Goal: Task Accomplishment & Management: Manage account settings

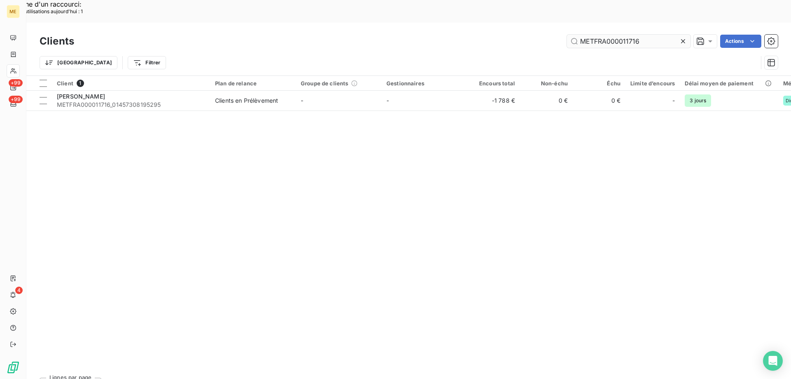
click at [609, 35] on input "METFRA000011716" at bounding box center [629, 41] width 124 height 13
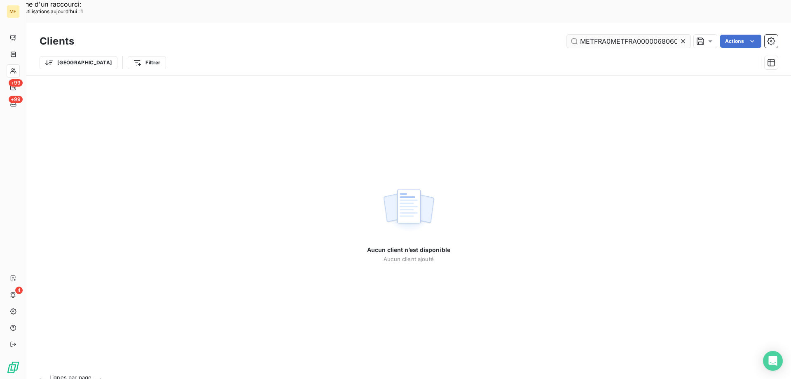
click at [609, 35] on input "METFRA0METFRA00000680600011716" at bounding box center [629, 41] width 124 height 13
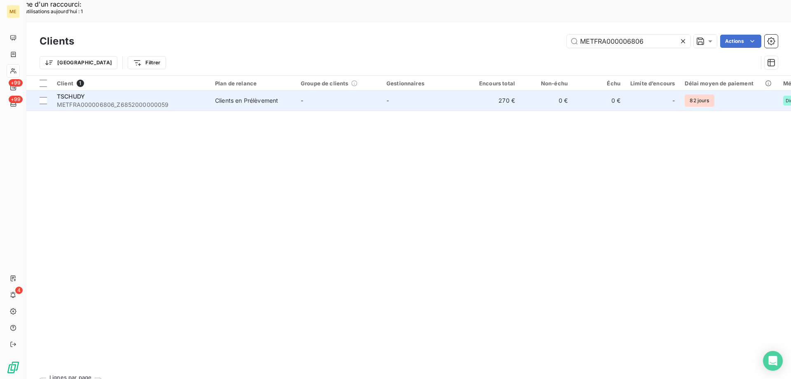
type input "METFRA000006806"
click at [183, 92] on div "TSCHUDY" at bounding box center [131, 96] width 148 height 8
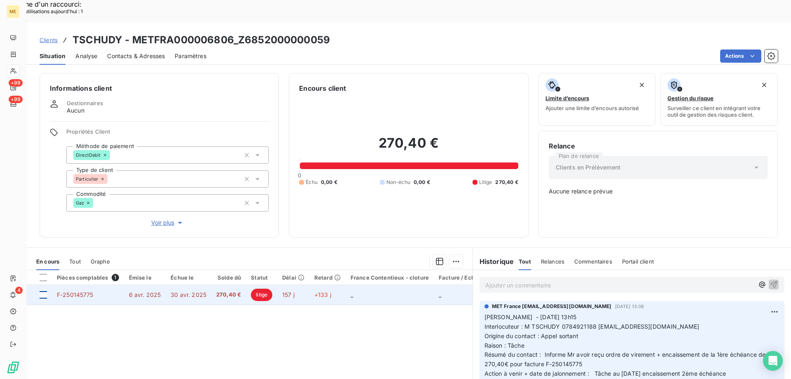
click at [43, 291] on div at bounding box center [43, 294] width 7 height 7
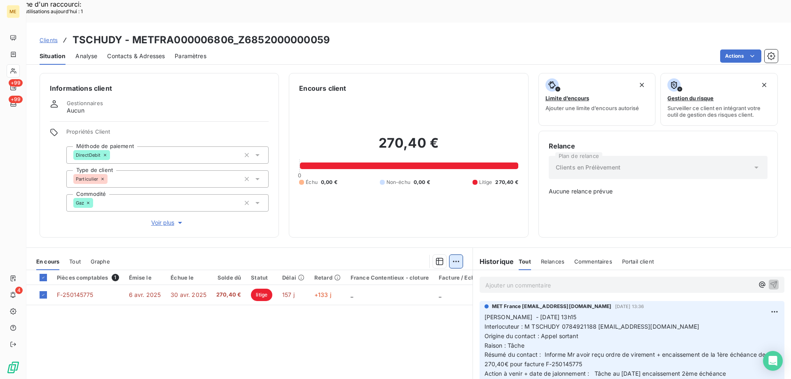
click at [408, 272] on div "Ajouter une promesse de paiement (1 facture)" at bounding box center [381, 270] width 145 height 13
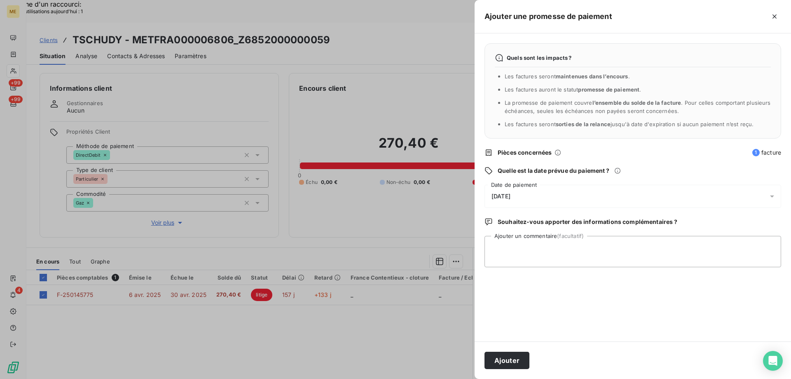
click at [540, 193] on div "[DATE]" at bounding box center [633, 196] width 297 height 23
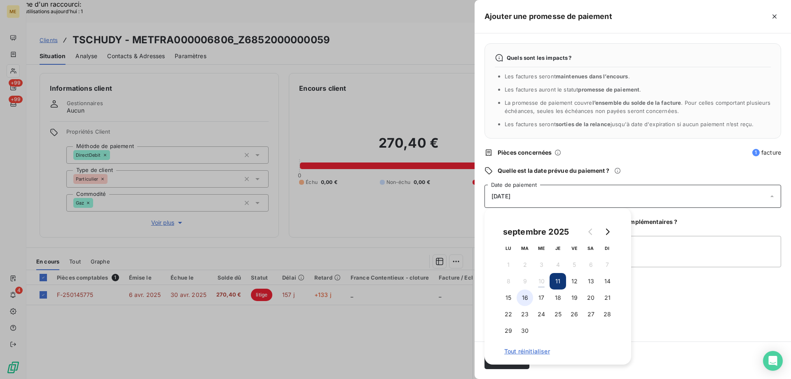
click at [525, 298] on button "16" at bounding box center [525, 297] width 16 height 16
click at [668, 252] on textarea "Ajouter un commentaire (facultatif)" at bounding box center [633, 251] width 297 height 31
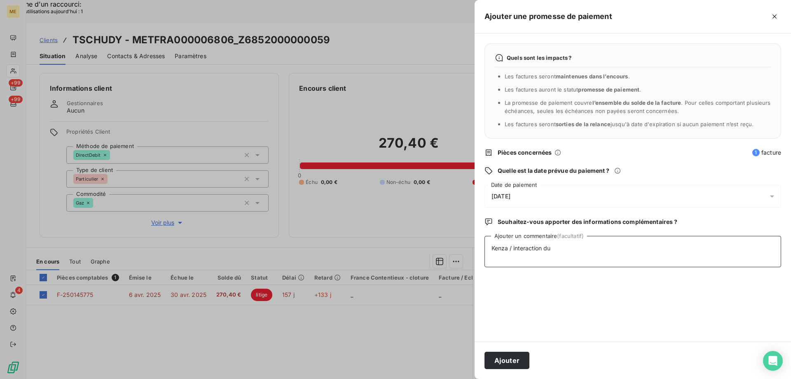
click at [599, 251] on textarea "Kenza / interaction du" at bounding box center [633, 251] width 297 height 31
paste textarea "[DATE] 21:14"
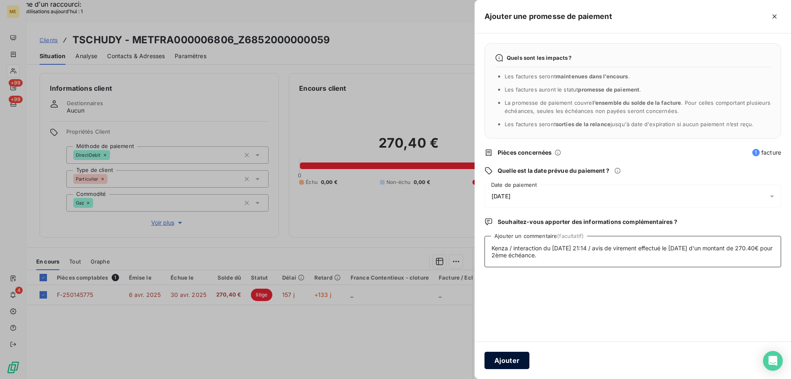
type textarea "Kenza / interaction du [DATE] 21:14 / avis de virement effectué le [DATE] d'un …"
click at [518, 354] on button "Ajouter" at bounding box center [507, 359] width 45 height 17
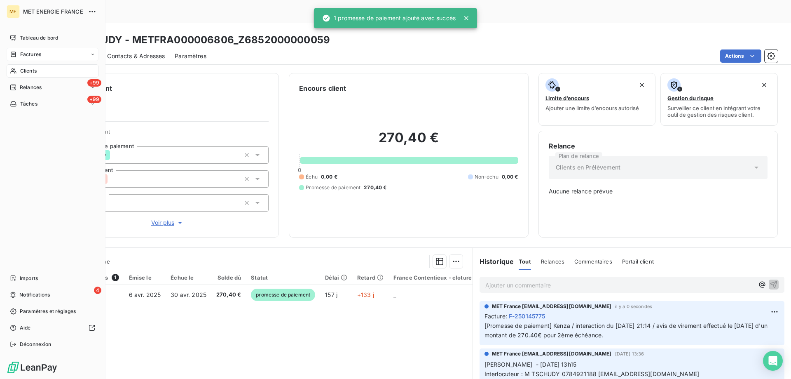
drag, startPoint x: 35, startPoint y: 59, endPoint x: 39, endPoint y: 55, distance: 5.2
click at [34, 59] on div "Factures" at bounding box center [53, 54] width 92 height 13
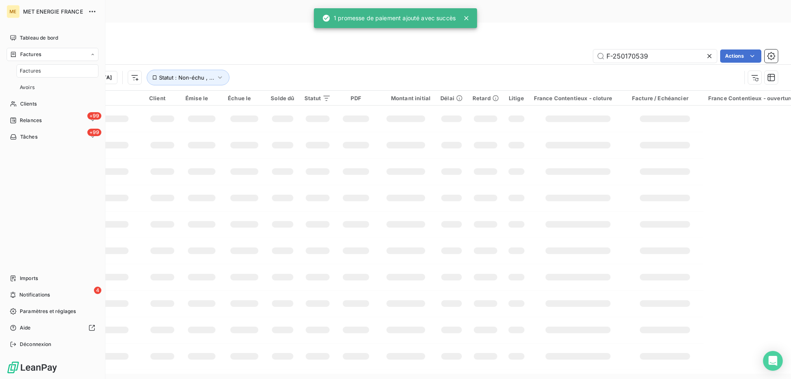
click at [45, 55] on div "Factures" at bounding box center [53, 54] width 92 height 13
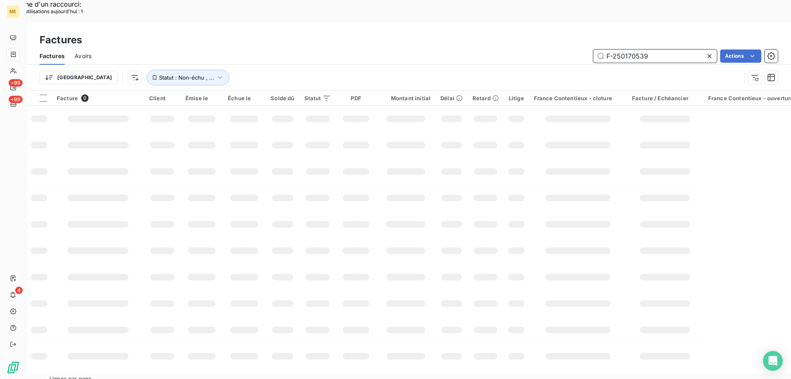
click at [669, 49] on input "F-250170539" at bounding box center [655, 55] width 124 height 13
drag, startPoint x: 669, startPoint y: 35, endPoint x: 658, endPoint y: 35, distance: 10.7
click at [669, 49] on input "F-250170539" at bounding box center [655, 55] width 124 height 13
paste input "100607"
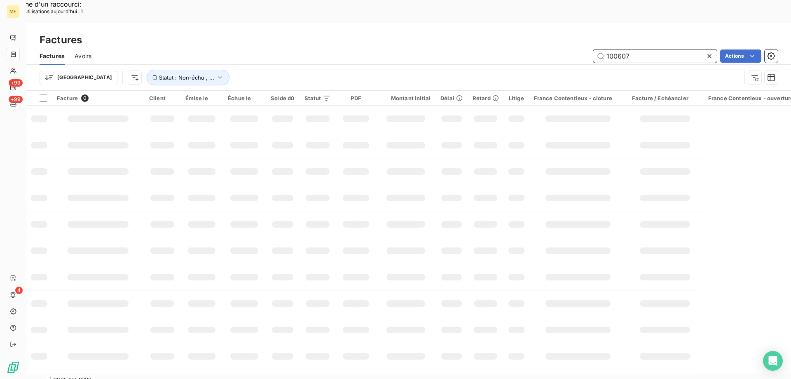
type input "100607"
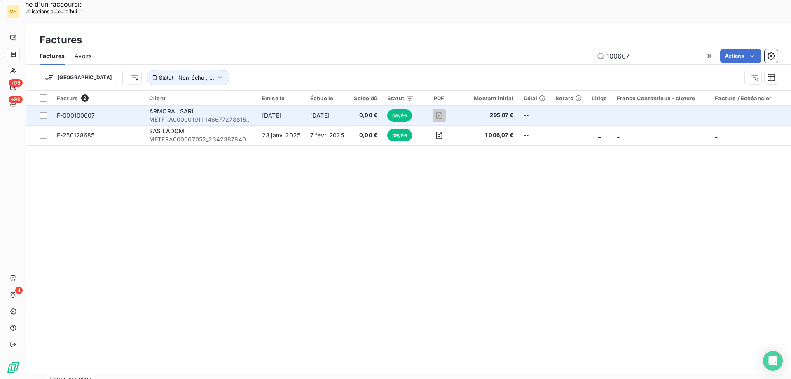
click at [72, 112] on span "F-000100607" at bounding box center [76, 115] width 38 height 7
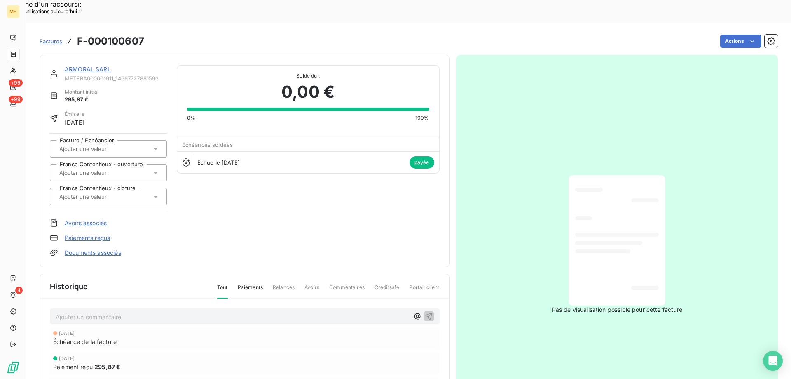
click at [85, 66] on link "ARMORAL SARL" at bounding box center [88, 69] width 46 height 7
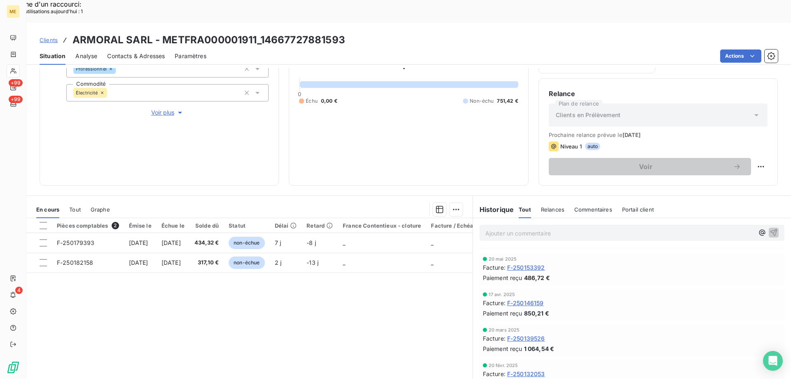
scroll to position [206, 0]
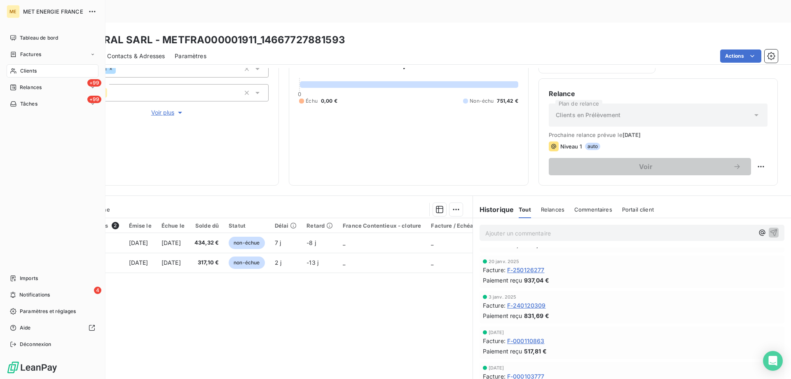
click at [34, 76] on div "Clients" at bounding box center [53, 70] width 92 height 13
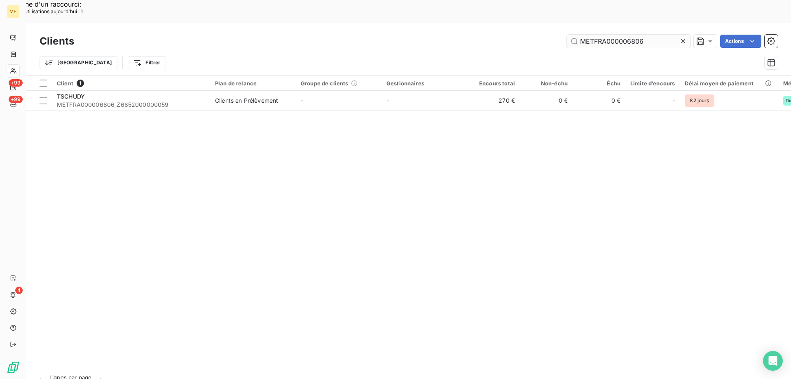
click at [604, 35] on input "METFRA000006806" at bounding box center [629, 41] width 124 height 13
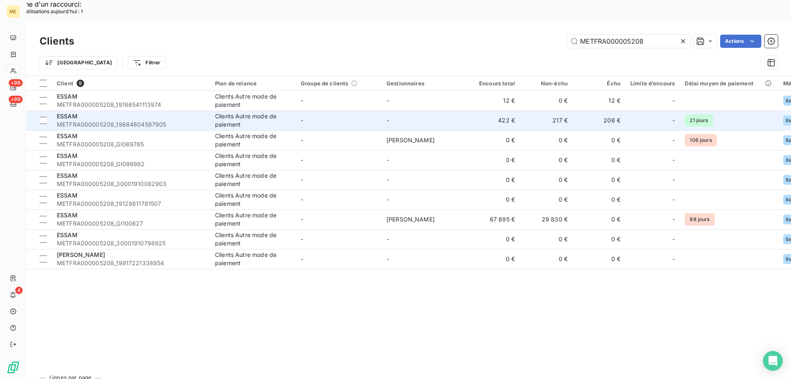
type input "METFRA000005208"
click at [160, 120] on span "METFRA000005208_19684804587905" at bounding box center [131, 124] width 148 height 8
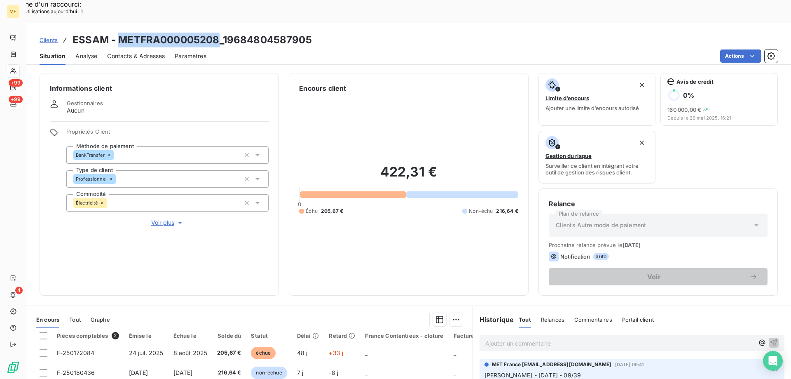
copy h3 "METFRA000005208"
drag, startPoint x: 218, startPoint y: 15, endPoint x: 121, endPoint y: 19, distance: 97.7
click at [121, 33] on h3 "ESSAM - METFRA000005208_19684804587905" at bounding box center [192, 40] width 239 height 15
click at [43, 332] on div at bounding box center [43, 335] width 7 height 7
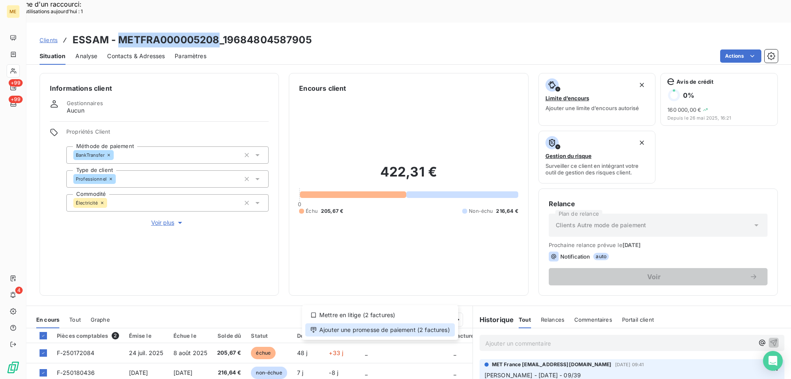
click at [443, 328] on div "Ajouter une promesse de paiement (2 factures)" at bounding box center [380, 329] width 150 height 13
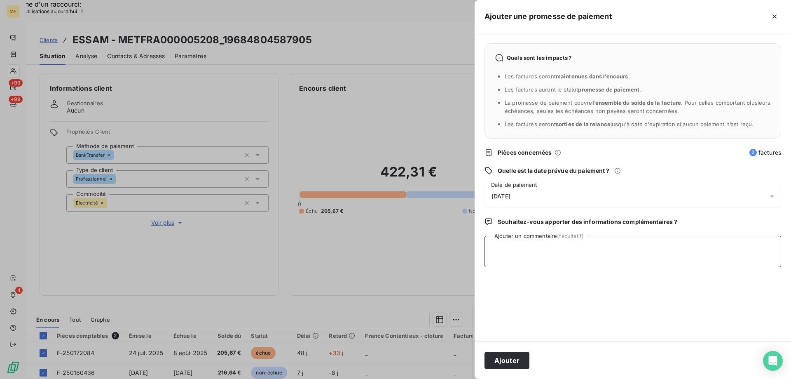
click at [527, 248] on textarea "Ajouter un commentaire (facultatif)" at bounding box center [633, 251] width 297 height 31
click at [562, 248] on textarea "Kenza / interaction du" at bounding box center [633, 251] width 297 height 31
paste textarea "[DATE] 17:14"
click at [722, 252] on textarea "Kenza / interaction du [DATE] 17:14 / avis de virement d'un montant de 422.31€ …" at bounding box center [633, 251] width 297 height 31
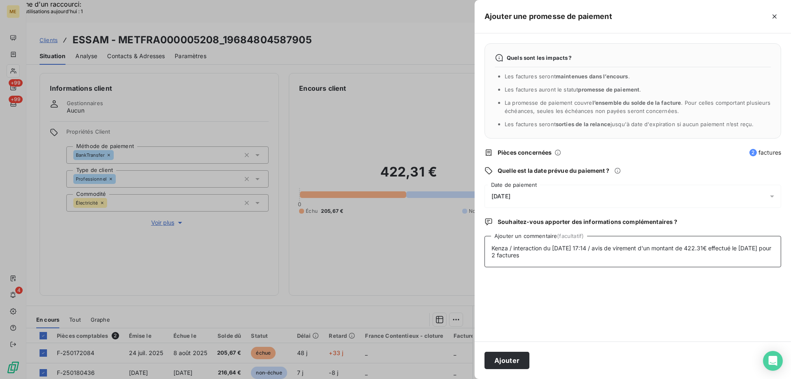
type textarea "Kenza / interaction du [DATE] 17:14 / avis de virement d'un montant de 422.31€ …"
click at [524, 199] on div "[DATE]" at bounding box center [633, 196] width 297 height 23
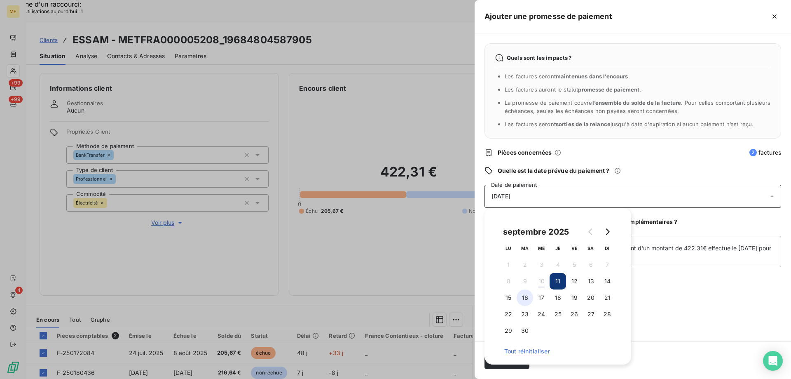
click at [527, 296] on button "16" at bounding box center [525, 297] width 16 height 16
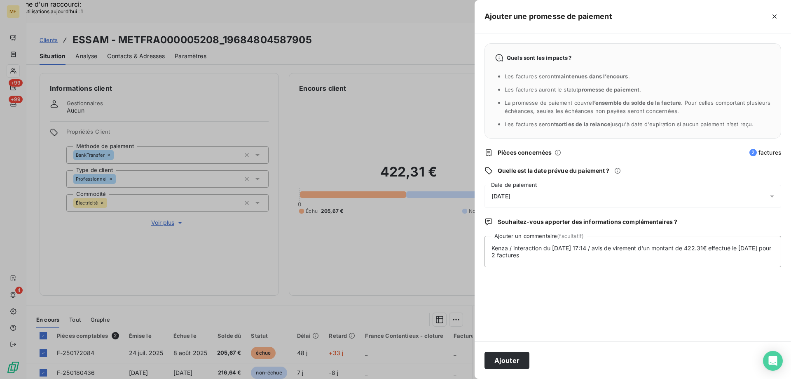
click at [731, 306] on div "Quels sont les impacts ? Les factures seront maintenues dans l’encours . Les fa…" at bounding box center [633, 187] width 316 height 308
click at [512, 360] on button "Ajouter" at bounding box center [507, 359] width 45 height 17
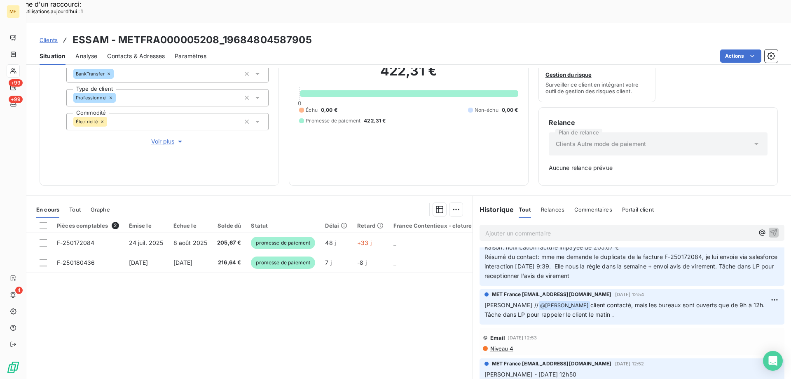
scroll to position [124, 0]
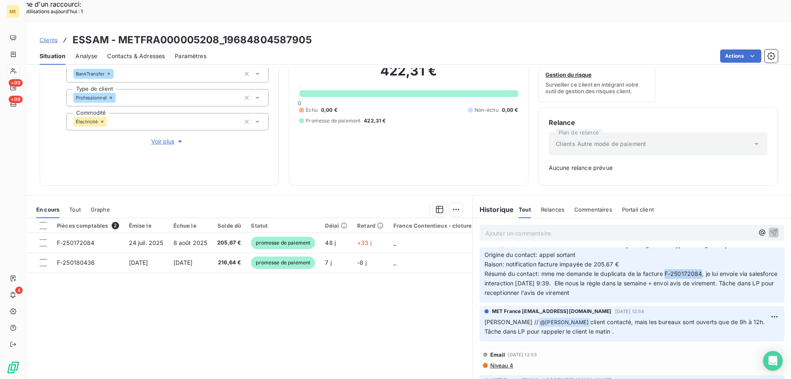
copy span "F-250172084"
drag, startPoint x: 699, startPoint y: 252, endPoint x: 662, endPoint y: 250, distance: 37.6
click at [662, 270] on span "Résumé du contact: mme me demande le duplicata de la facture F-250172084, je lu…" at bounding box center [632, 283] width 295 height 26
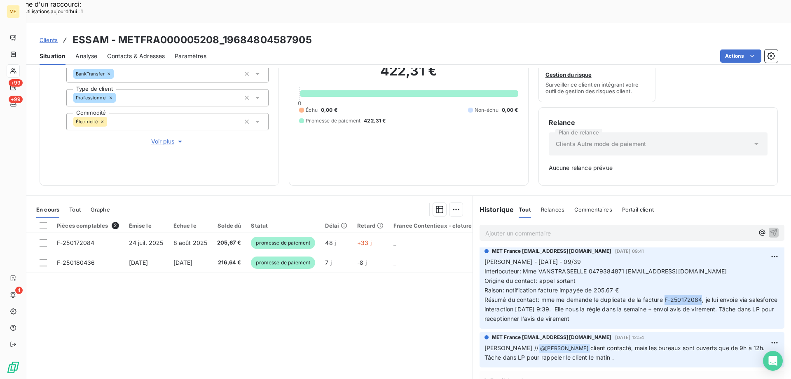
scroll to position [0, 0]
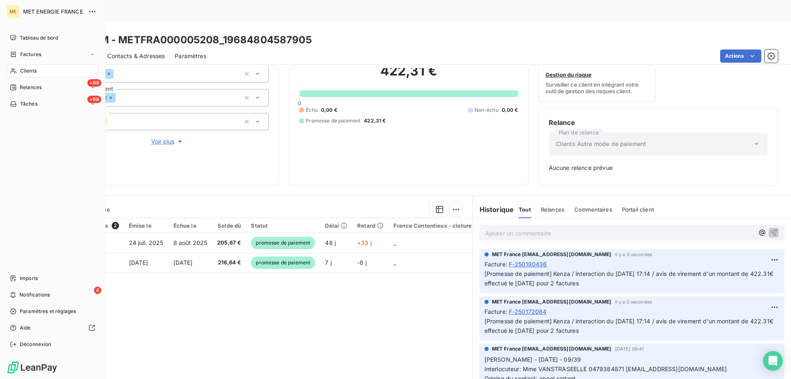
click at [33, 66] on div "Clients" at bounding box center [53, 70] width 92 height 13
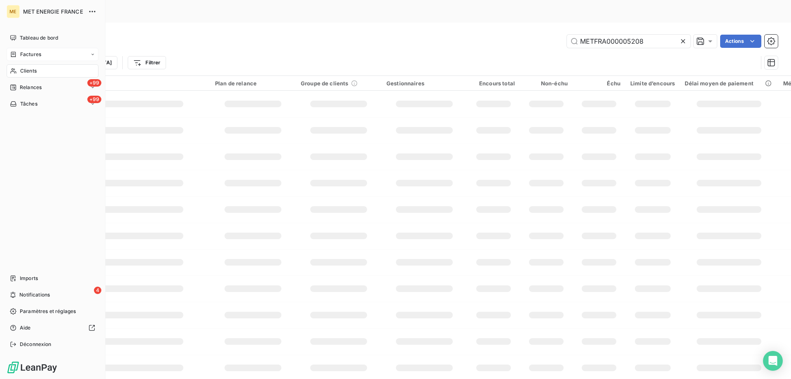
click at [33, 58] on div "Factures" at bounding box center [53, 54] width 92 height 13
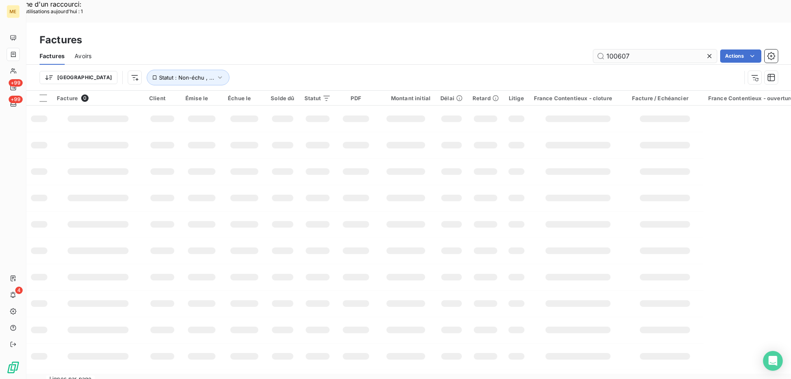
click at [635, 49] on input "100607" at bounding box center [655, 55] width 124 height 13
type input "F-250176175"
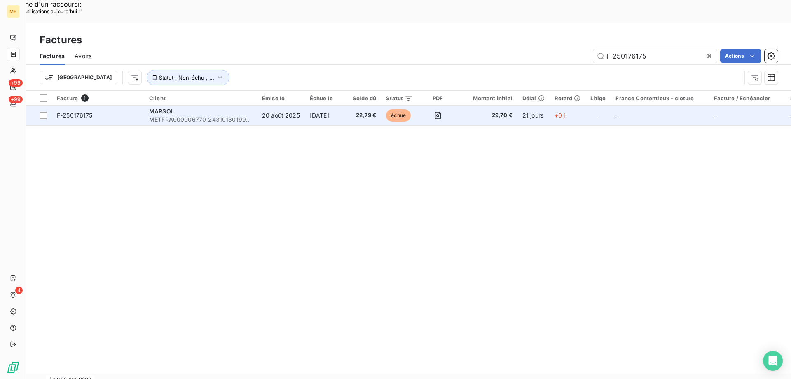
click at [120, 105] on td "F-250176175" at bounding box center [98, 115] width 92 height 20
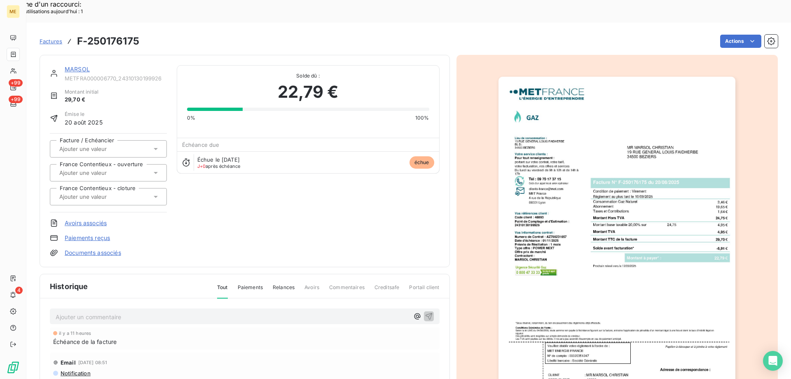
click at [74, 66] on link "MARSOL" at bounding box center [77, 69] width 25 height 7
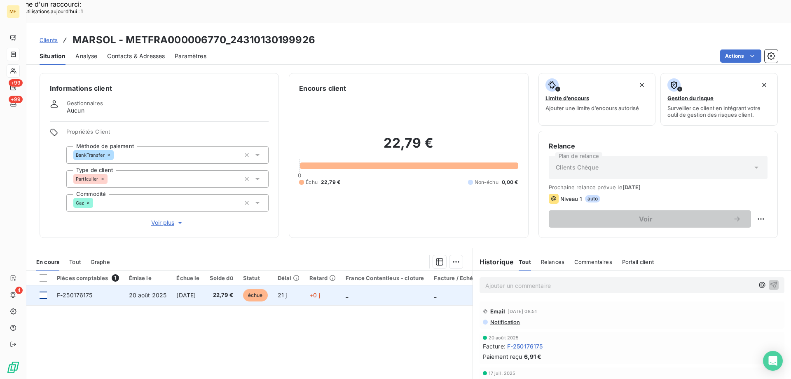
click at [46, 291] on div at bounding box center [43, 294] width 7 height 7
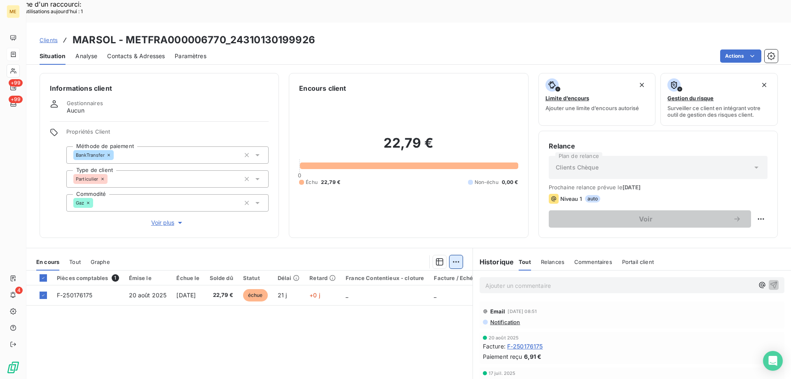
click at [429, 268] on div "Ajouter une promesse de paiement (1 facture)" at bounding box center [381, 271] width 145 height 13
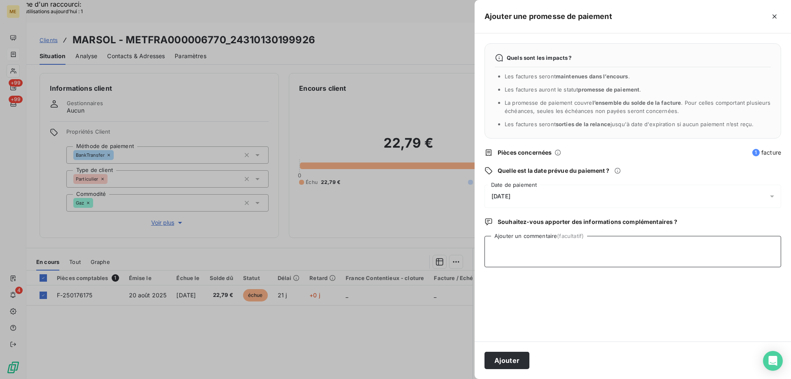
click at [544, 240] on textarea "Ajouter un commentaire (facultatif)" at bounding box center [633, 251] width 297 height 31
click at [552, 246] on textarea "Kenza / interaction du / avis de virement d'un montant de 22.79€ effectué le [D…" at bounding box center [633, 251] width 297 height 31
paste textarea "[DATE] 10:14"
type textarea "Kenza / interaction du [DATE] 10:14/ avis de virement d'un montant de 22.79€ ef…"
click at [548, 192] on div "[DATE]" at bounding box center [633, 196] width 297 height 23
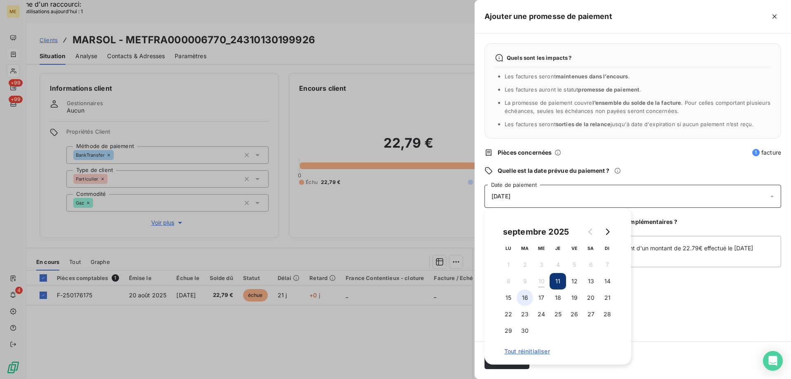
click at [523, 299] on button "16" at bounding box center [525, 297] width 16 height 16
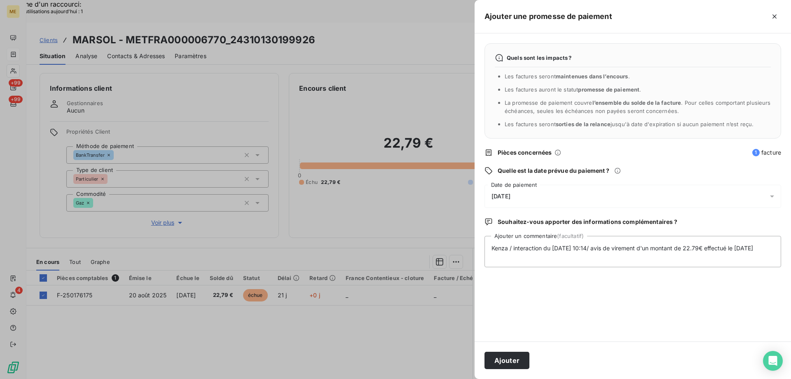
click at [682, 286] on div "Quels sont les impacts ? Les factures seront maintenues dans l’encours . Les fa…" at bounding box center [633, 187] width 316 height 308
click at [508, 357] on button "Ajouter" at bounding box center [507, 359] width 45 height 17
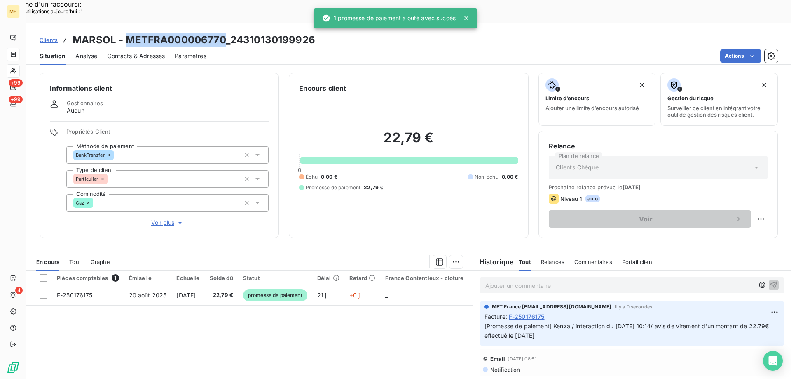
copy h3 "METFRA000006770"
drag, startPoint x: 226, startPoint y: 16, endPoint x: 129, endPoint y: 19, distance: 97.7
click at [129, 33] on h3 "MARSOL - METFRA000006770_24310130199926" at bounding box center [194, 40] width 243 height 15
